Goal: Task Accomplishment & Management: Use online tool/utility

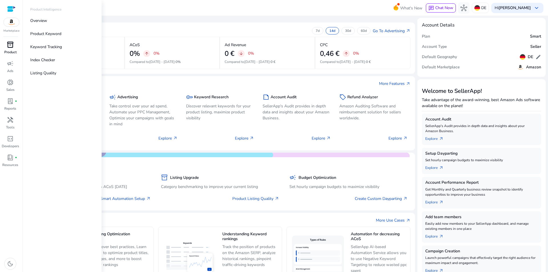
click at [4, 42] on div "inventory_2" at bounding box center [10, 44] width 16 height 9
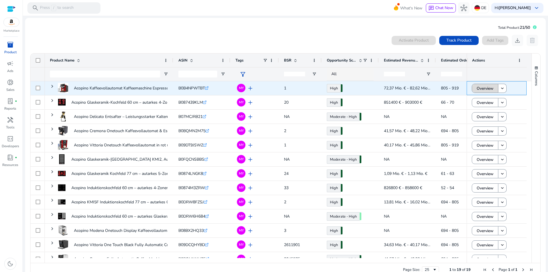
click at [476, 86] on span "Overview" at bounding box center [484, 89] width 17 height 12
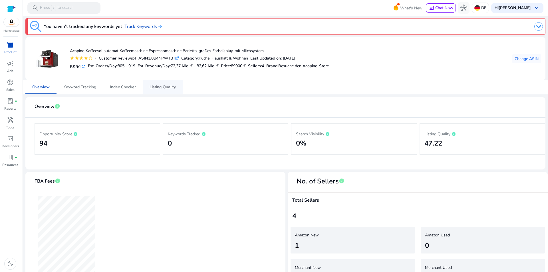
click at [163, 88] on span "Listing Quality" at bounding box center [162, 87] width 26 height 4
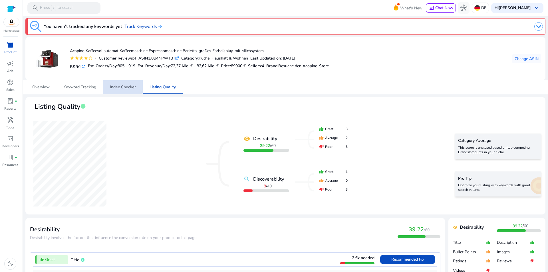
click at [114, 86] on span "Index Checker" at bounding box center [123, 87] width 26 height 4
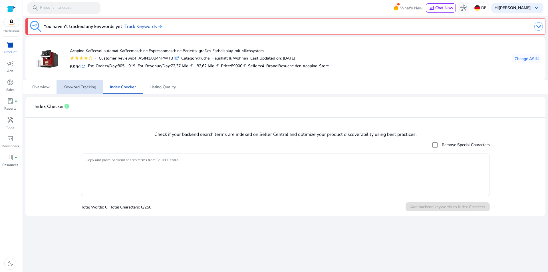
click at [85, 91] on span "Keyword Tracking" at bounding box center [79, 87] width 33 height 14
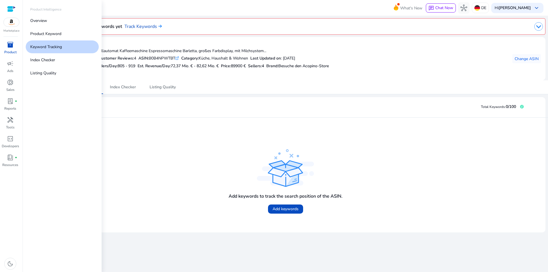
click at [7, 43] on span "inventory_2" at bounding box center [10, 44] width 7 height 7
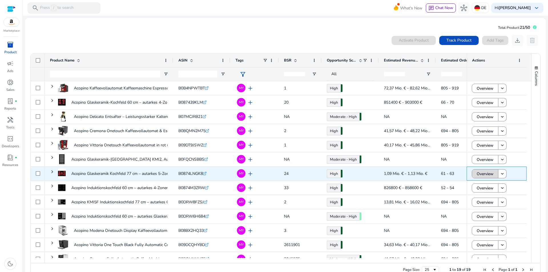
click at [479, 173] on span "Overview" at bounding box center [484, 174] width 17 height 12
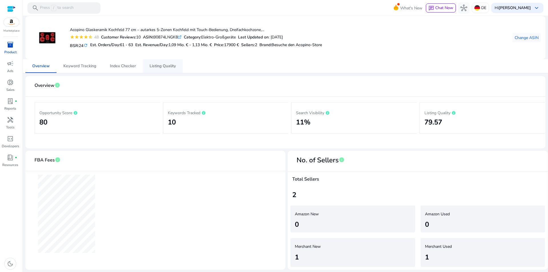
click at [161, 64] on span "Listing Quality" at bounding box center [162, 66] width 26 height 4
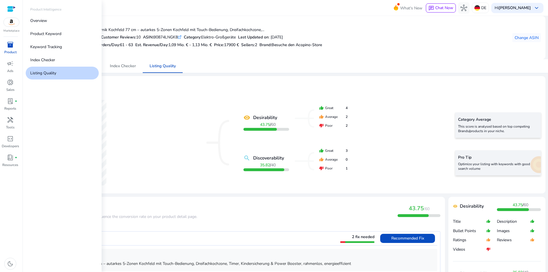
click at [9, 44] on span "inventory_2" at bounding box center [10, 44] width 7 height 7
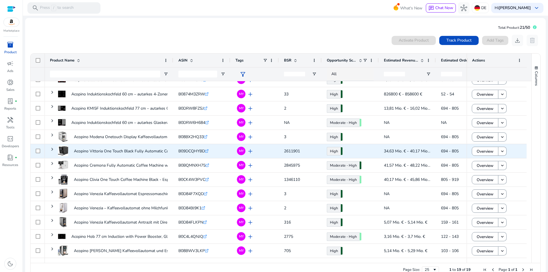
scroll to position [13, 0]
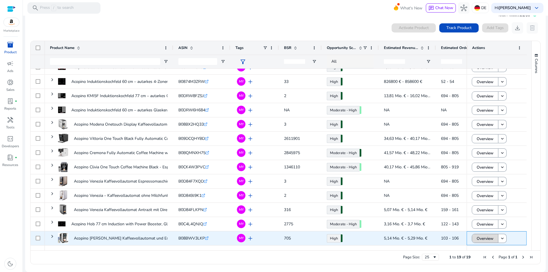
click at [476, 239] on span "Overview" at bounding box center [484, 239] width 17 height 12
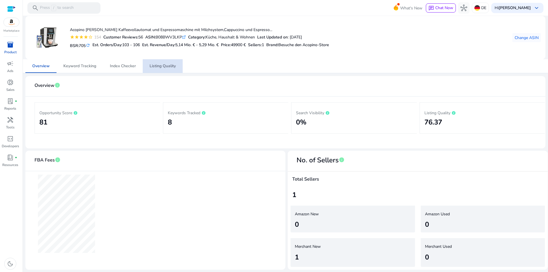
click at [166, 64] on span "Listing Quality" at bounding box center [162, 66] width 26 height 4
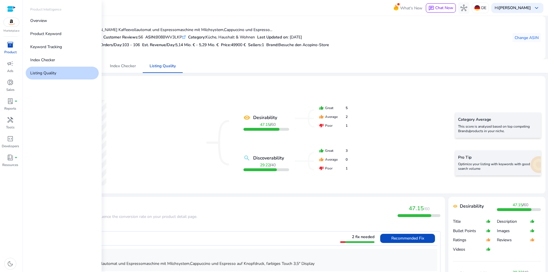
click at [13, 45] on div "inventory_2" at bounding box center [10, 44] width 16 height 9
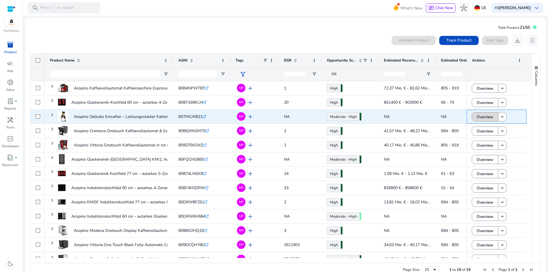
click at [477, 115] on span "Overview" at bounding box center [484, 117] width 17 height 12
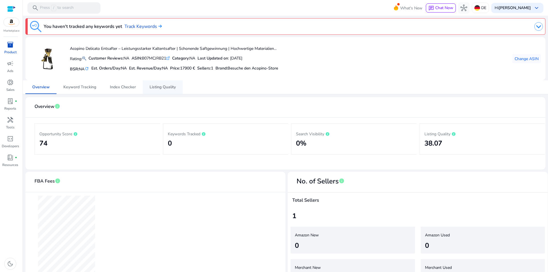
click at [163, 84] on span "Listing Quality" at bounding box center [162, 87] width 26 height 14
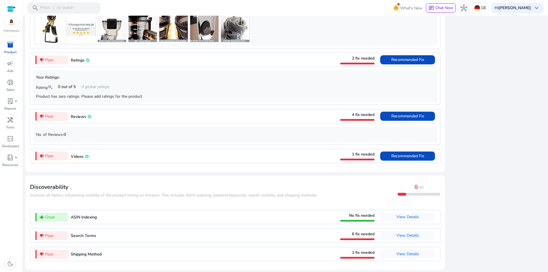
scroll to position [451, 0]
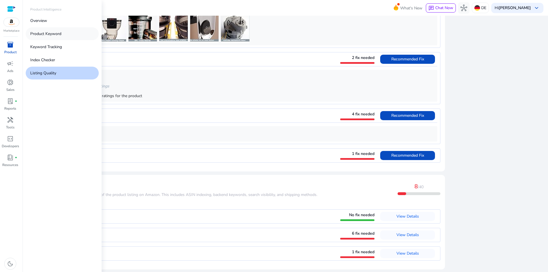
drag, startPoint x: 12, startPoint y: 43, endPoint x: 37, endPoint y: 35, distance: 26.8
click at [12, 43] on span "inventory_2" at bounding box center [10, 44] width 7 height 7
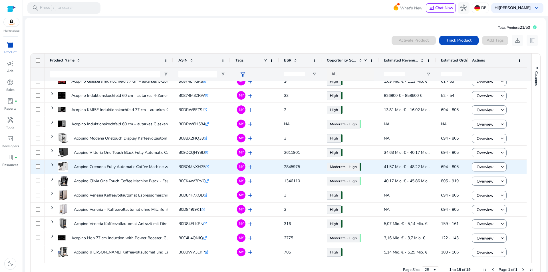
scroll to position [94, 0]
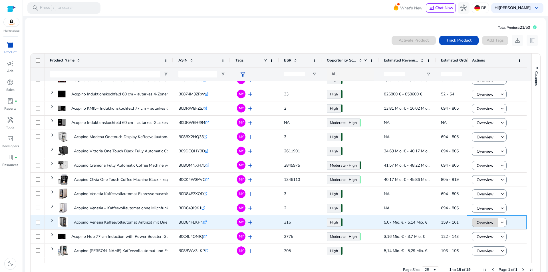
click at [472, 223] on span at bounding box center [485, 223] width 26 height 14
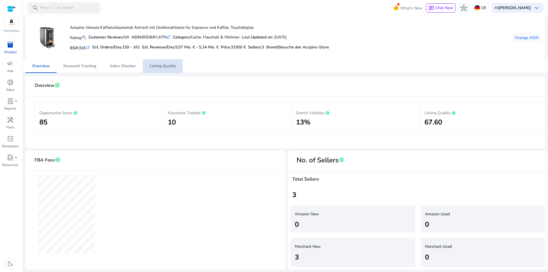
click at [171, 67] on span "Listing Quality" at bounding box center [162, 66] width 26 height 4
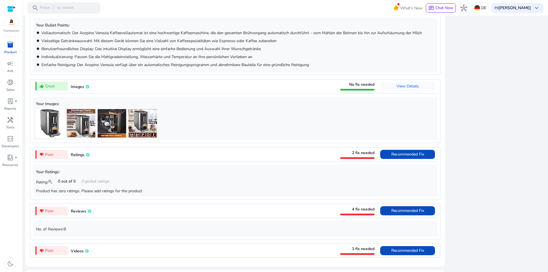
scroll to position [448, 0]
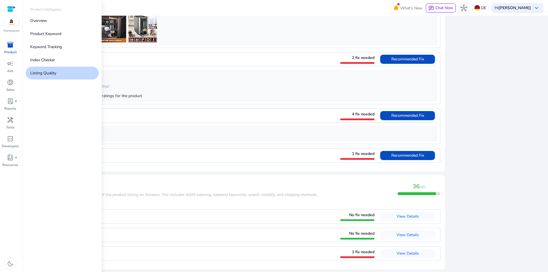
click at [7, 46] on span "inventory_2" at bounding box center [10, 44] width 7 height 7
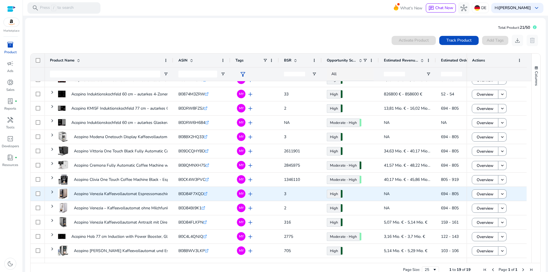
scroll to position [13, 0]
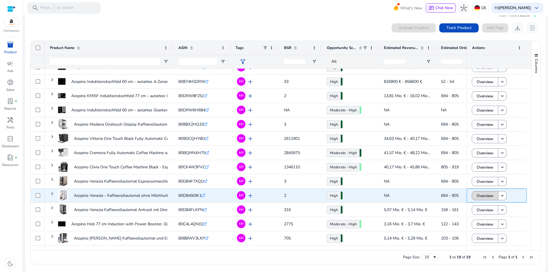
click at [479, 197] on span "Overview" at bounding box center [484, 196] width 17 height 12
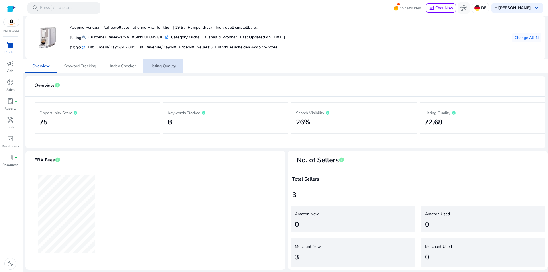
click at [160, 66] on span "Listing Quality" at bounding box center [162, 66] width 26 height 4
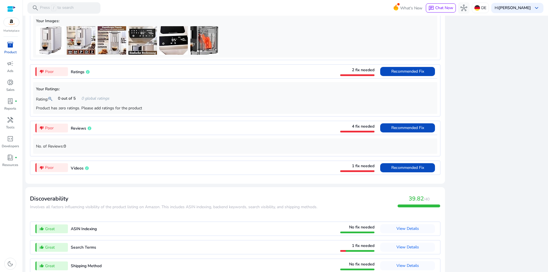
scroll to position [478, 0]
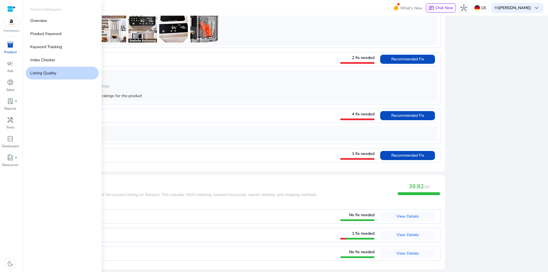
click at [11, 46] on span "inventory_2" at bounding box center [10, 44] width 7 height 7
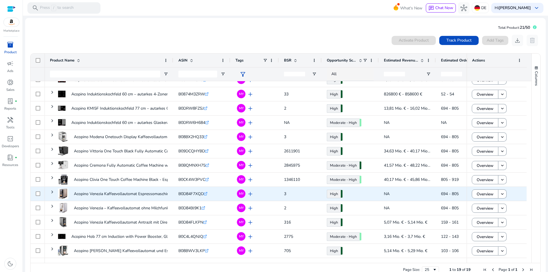
scroll to position [13, 0]
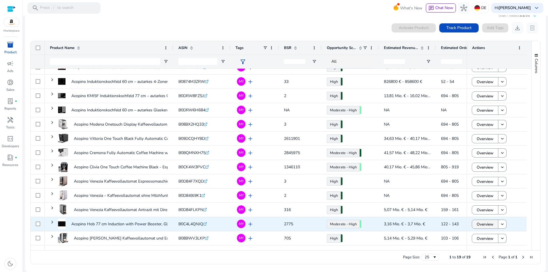
click at [480, 224] on span "Overview" at bounding box center [484, 225] width 17 height 12
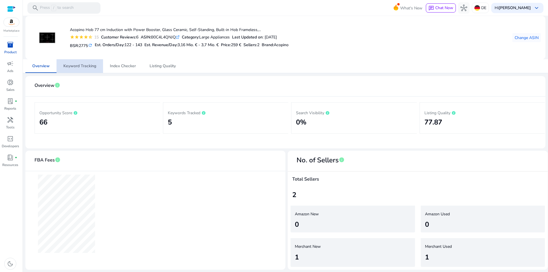
click at [88, 66] on span "Keyword Tracking" at bounding box center [79, 66] width 33 height 4
